Goal: Task Accomplishment & Management: Manage account settings

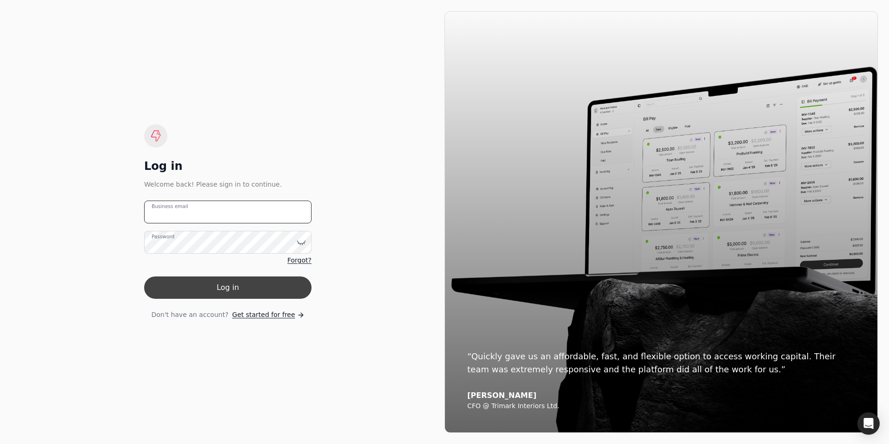
type email "[PERSON_NAME][EMAIL_ADDRESS][DOMAIN_NAME]"
click at [241, 283] on button "Log in" at bounding box center [227, 287] width 167 height 22
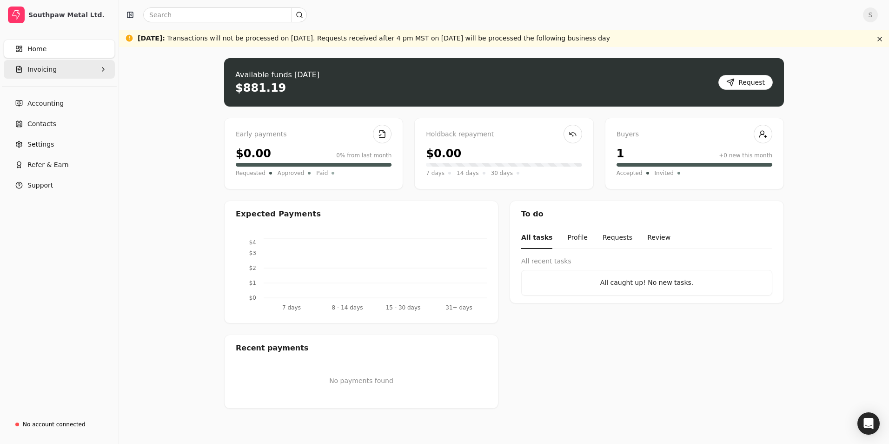
click at [52, 71] on span "Invoicing" at bounding box center [41, 70] width 29 height 10
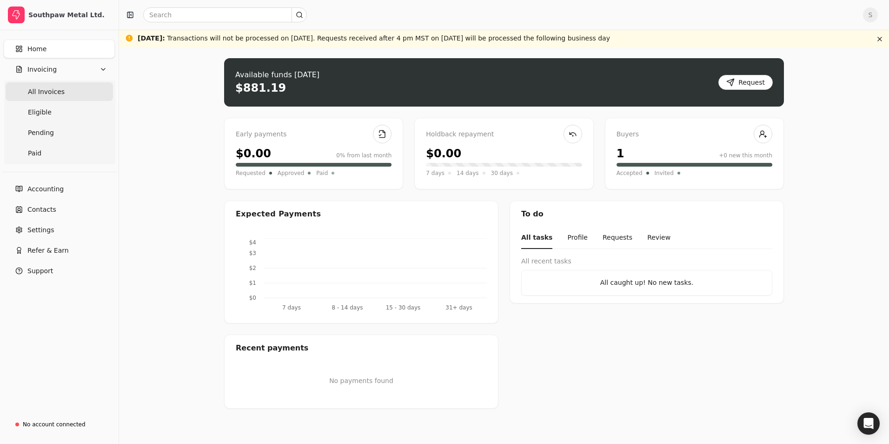
click at [48, 86] on Invoices "All Invoices" at bounding box center [59, 91] width 107 height 19
